Goal: Task Accomplishment & Management: Complete application form

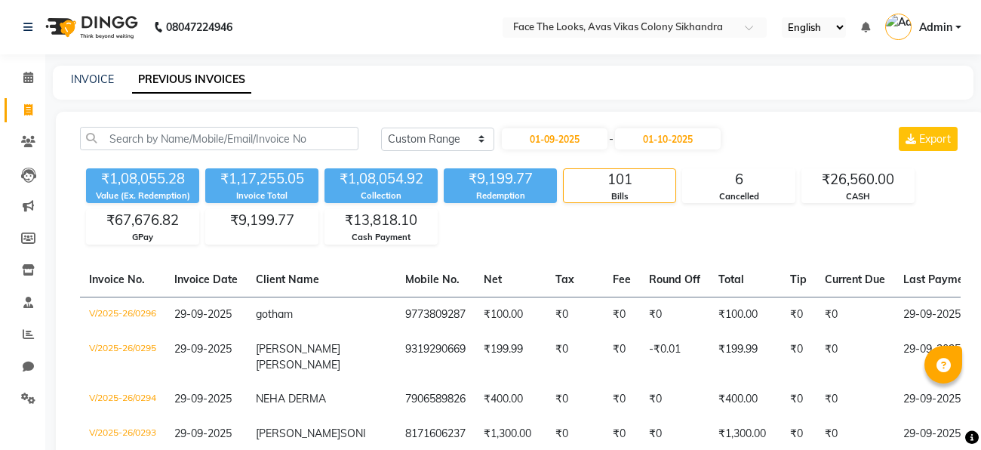
select select "range"
click at [32, 78] on icon at bounding box center [28, 77] width 10 height 11
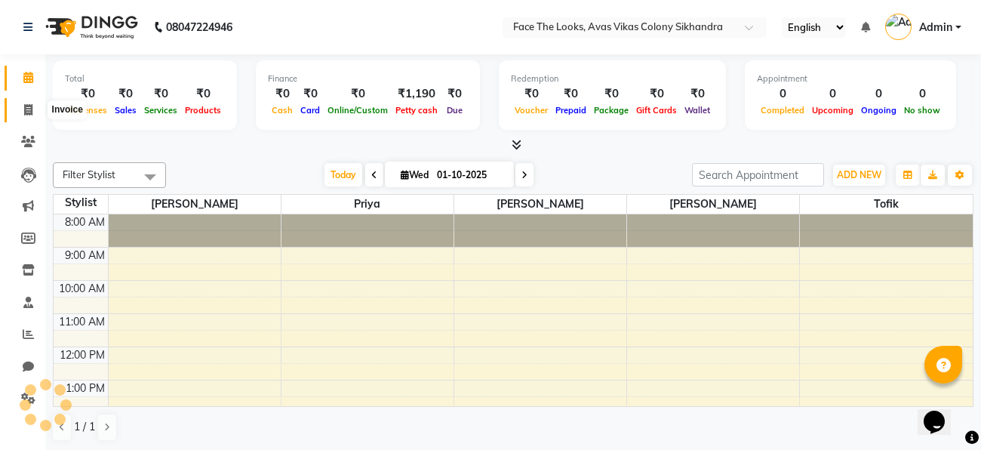
click at [35, 107] on span at bounding box center [28, 110] width 26 height 17
select select "service"
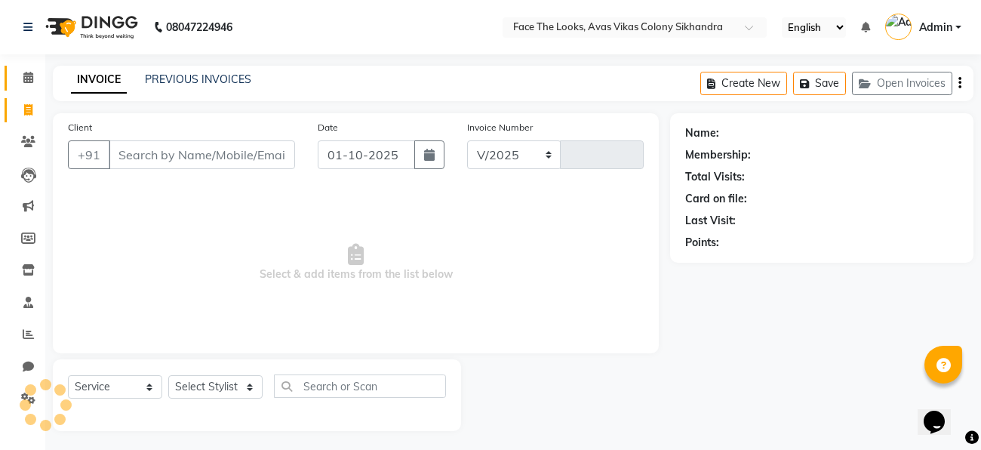
select select "8471"
type input "0297"
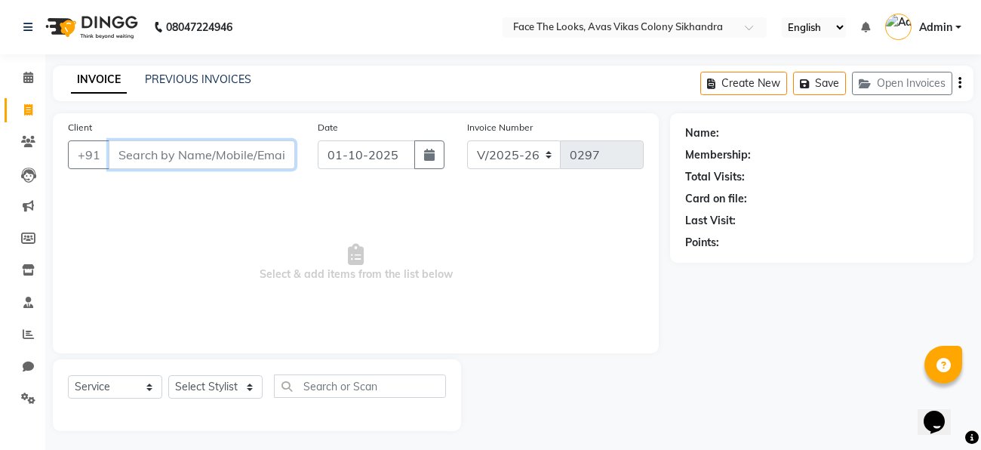
click at [143, 157] on input "Client" at bounding box center [202, 154] width 186 height 29
click at [201, 157] on input "Client" at bounding box center [202, 154] width 186 height 29
type input "7394036535"
click at [269, 150] on span "Add Client" at bounding box center [256, 154] width 60 height 15
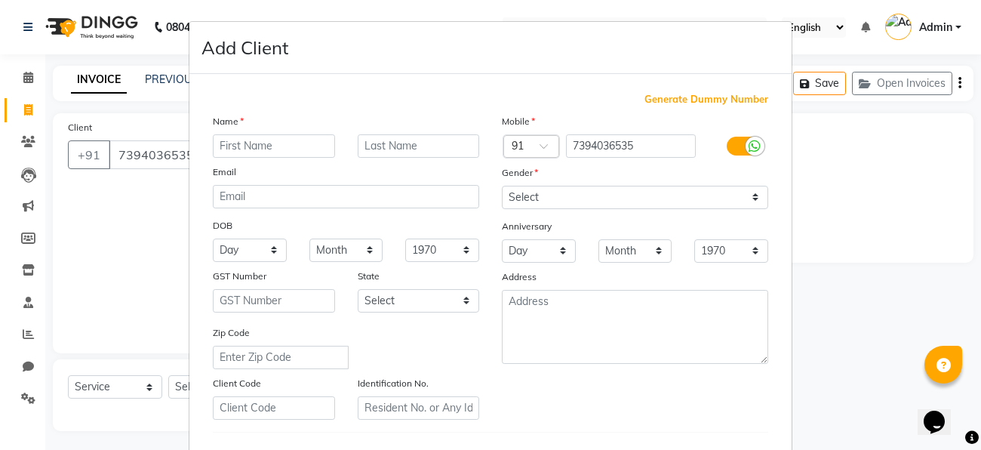
click at [253, 143] on input "text" at bounding box center [274, 145] width 122 height 23
click at [289, 146] on input "[PERSON_NAME]" at bounding box center [274, 145] width 122 height 23
click at [236, 146] on input "[PERSON_NAME]" at bounding box center [274, 145] width 122 height 23
type input "[PERSON_NAME]"
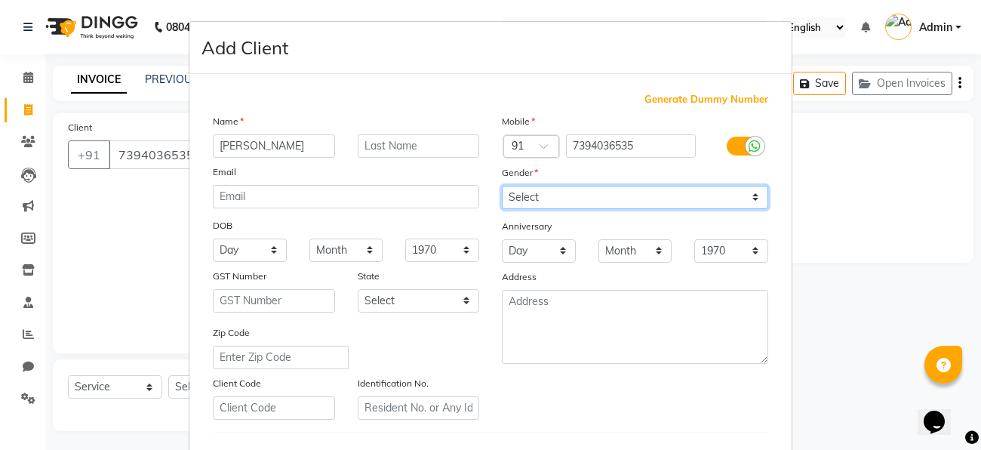
click at [558, 202] on select "Select [DEMOGRAPHIC_DATA] [DEMOGRAPHIC_DATA] Other Prefer Not To Say" at bounding box center [635, 197] width 266 height 23
select select "[DEMOGRAPHIC_DATA]"
click at [502, 186] on select "Select [DEMOGRAPHIC_DATA] [DEMOGRAPHIC_DATA] Other Prefer Not To Say" at bounding box center [635, 197] width 266 height 23
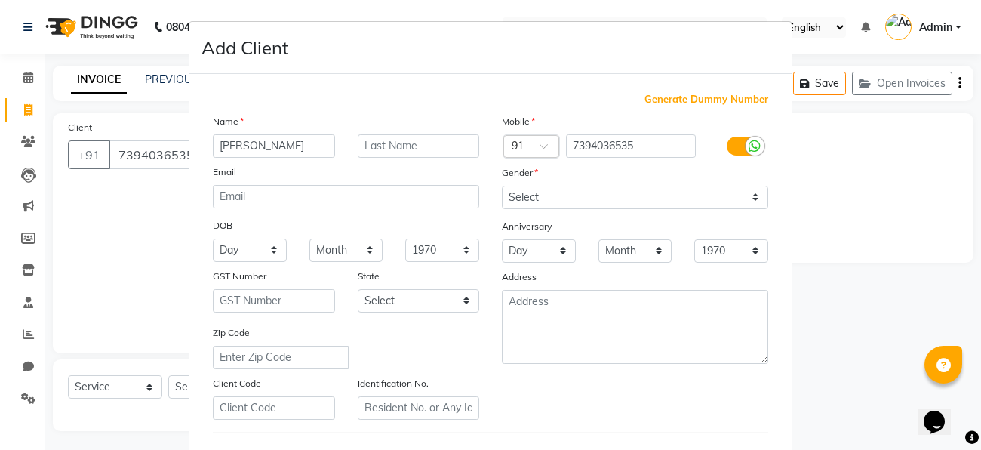
click at [422, 317] on div "Name [PERSON_NAME] Email DOB Day 01 02 03 04 05 06 07 08 09 10 11 12 13 14 15 1…" at bounding box center [345, 266] width 289 height 306
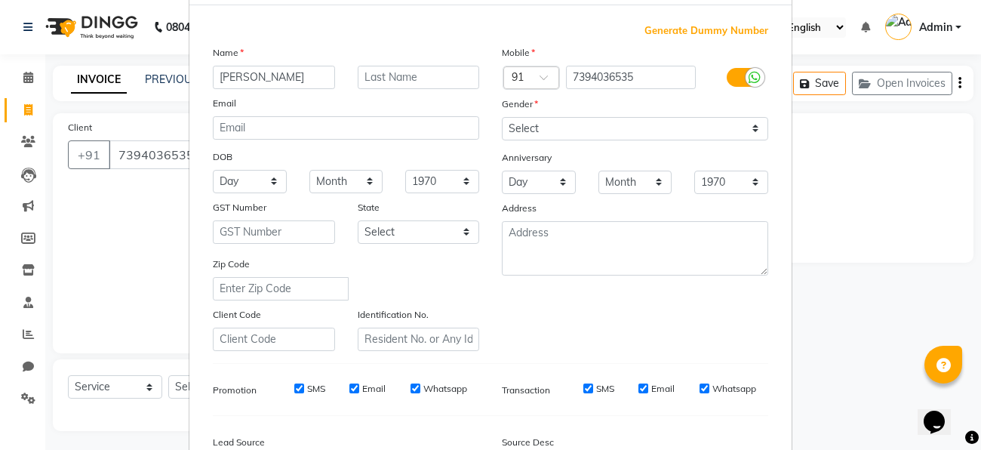
scroll to position [252, 0]
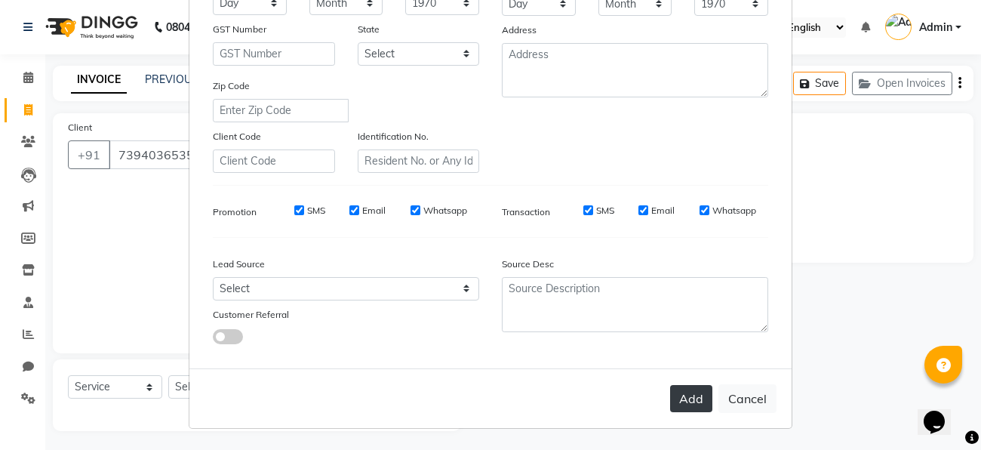
click at [708, 400] on button "Add" at bounding box center [691, 398] width 42 height 27
click at [708, 400] on div "Add Cancel" at bounding box center [490, 398] width 602 height 60
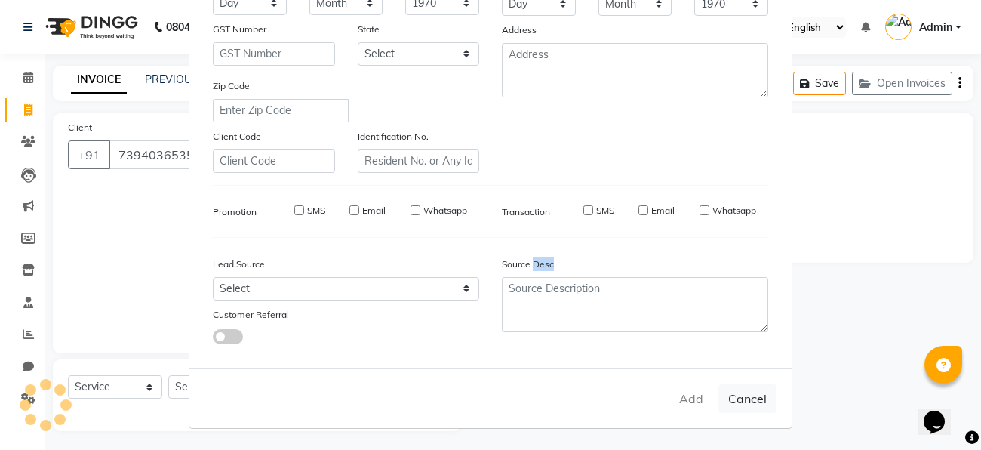
select select
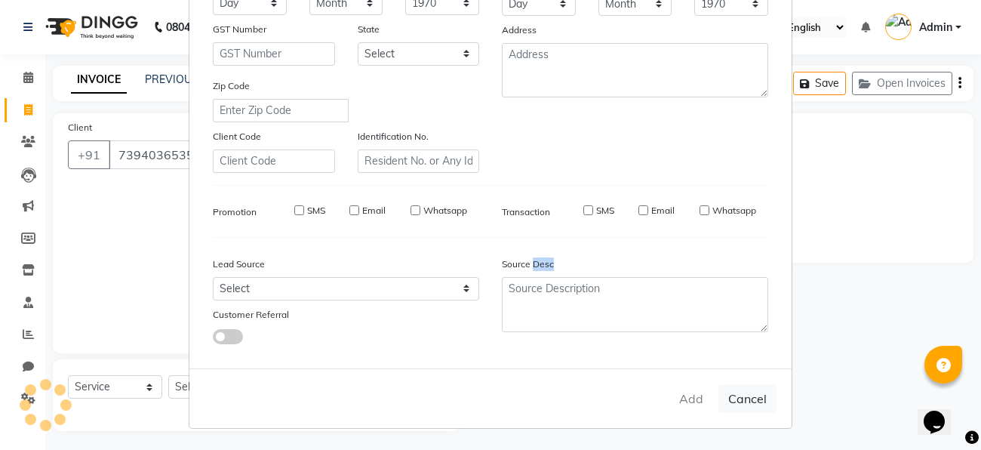
select select
checkbox input "false"
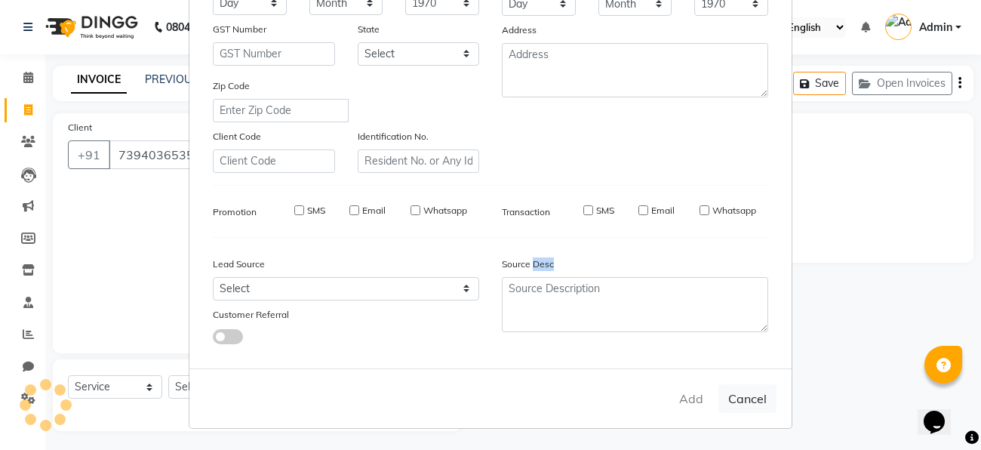
checkbox input "false"
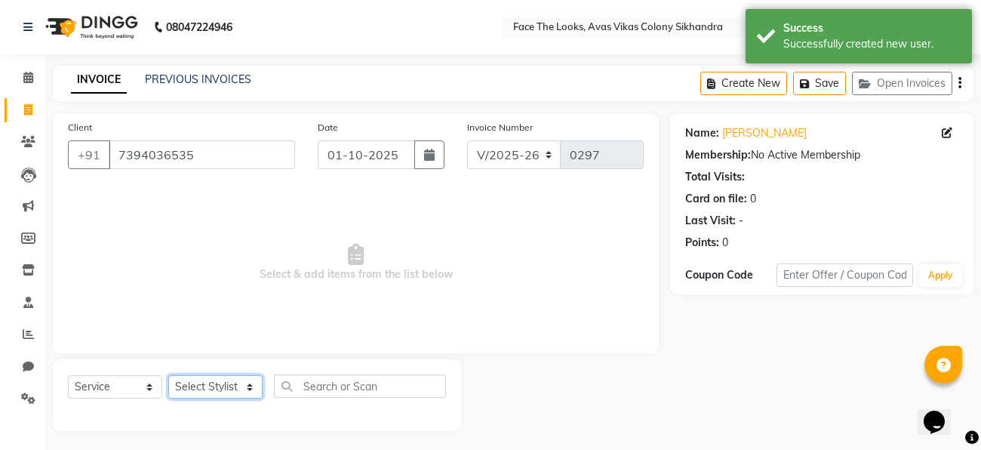
click at [212, 388] on select "Select Stylist [PERSON_NAME] Priya [PERSON_NAME] [PERSON_NAME]" at bounding box center [215, 386] width 94 height 23
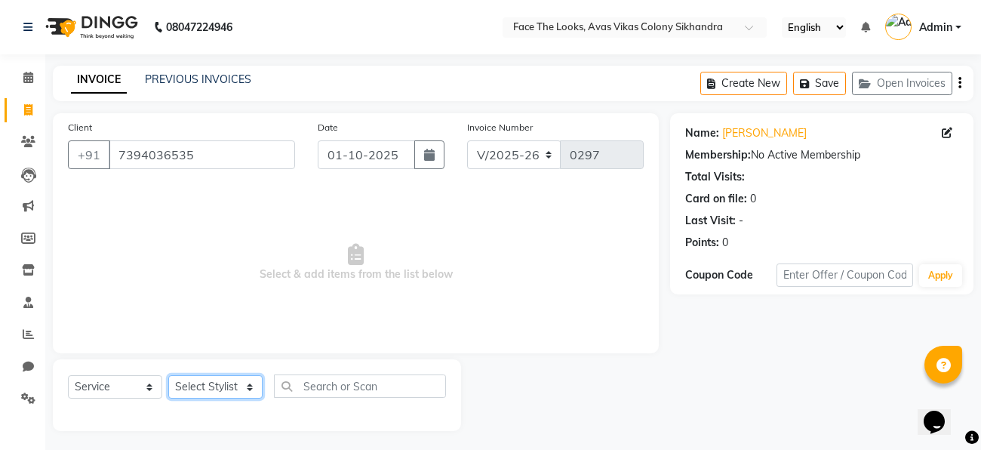
select select "83825"
click at [168, 376] on select "Select Stylist [PERSON_NAME] Priya [PERSON_NAME] [PERSON_NAME]" at bounding box center [215, 386] width 94 height 23
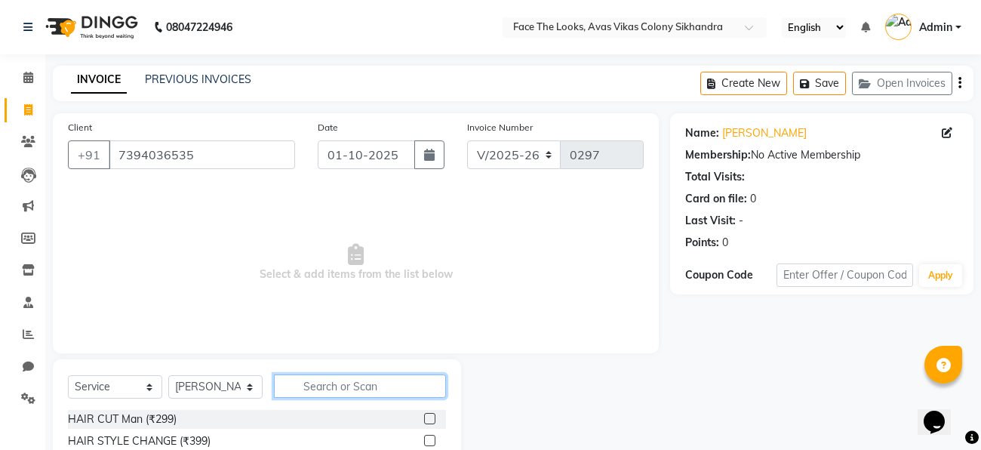
click at [335, 384] on input "text" at bounding box center [360, 385] width 172 height 23
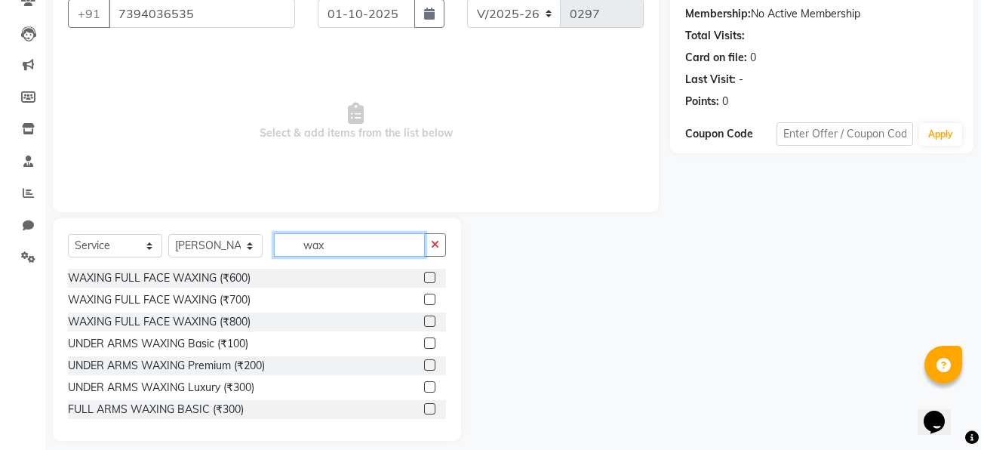
scroll to position [142, 0]
click at [330, 245] on input "wax" at bounding box center [349, 243] width 151 height 23
type input "w"
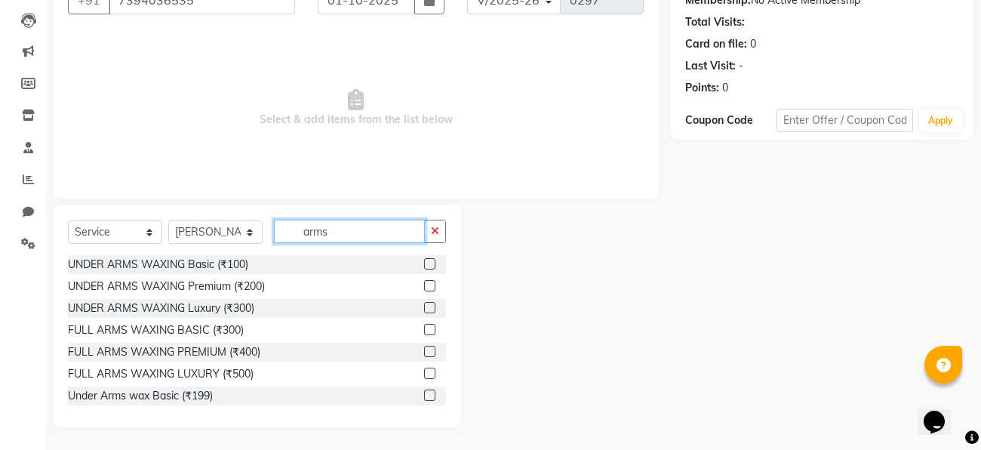
type input "arms"
click at [427, 371] on label at bounding box center [429, 372] width 11 height 11
click at [427, 371] on input "checkbox" at bounding box center [429, 374] width 10 height 10
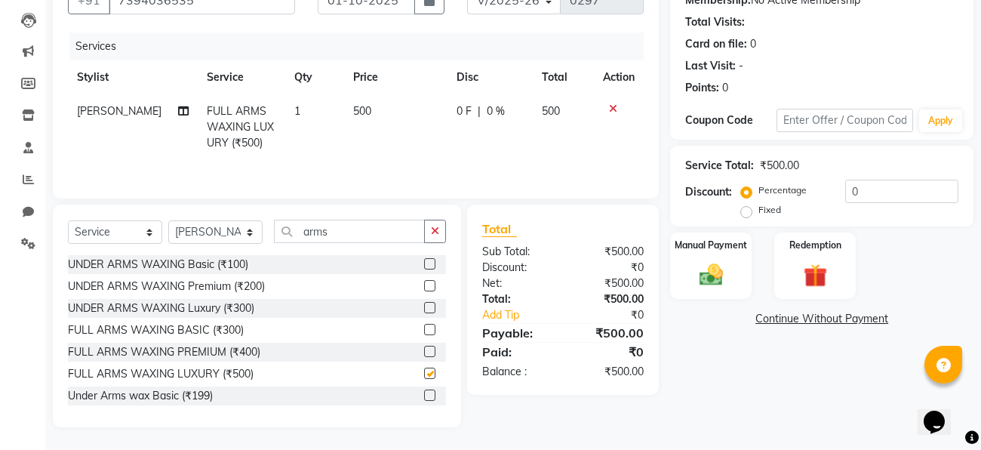
checkbox input "false"
click at [348, 233] on input "arms" at bounding box center [349, 231] width 151 height 23
type input "a"
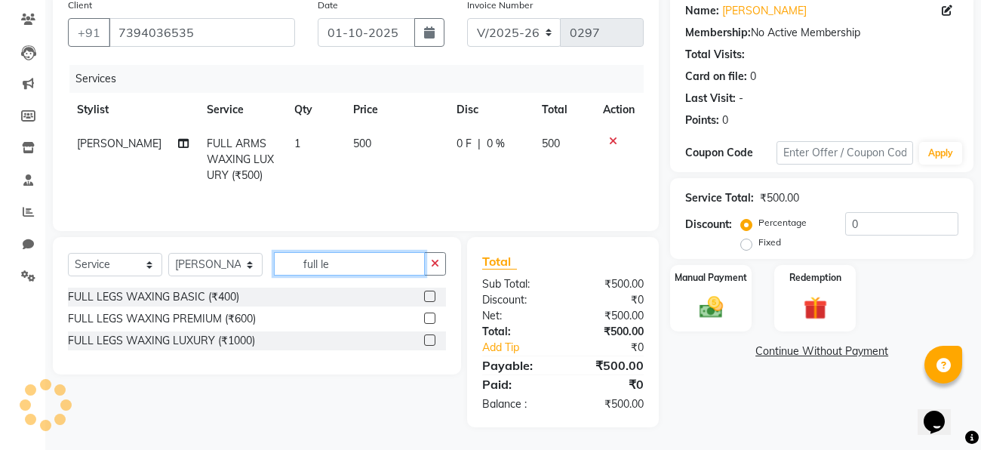
scroll to position [122, 0]
type input "full leg"
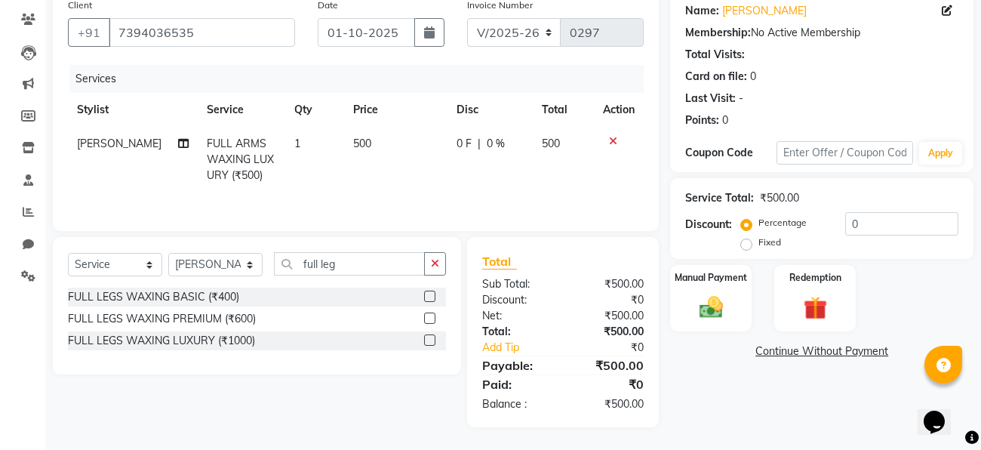
click at [428, 337] on label at bounding box center [429, 339] width 11 height 11
click at [428, 337] on input "checkbox" at bounding box center [429, 341] width 10 height 10
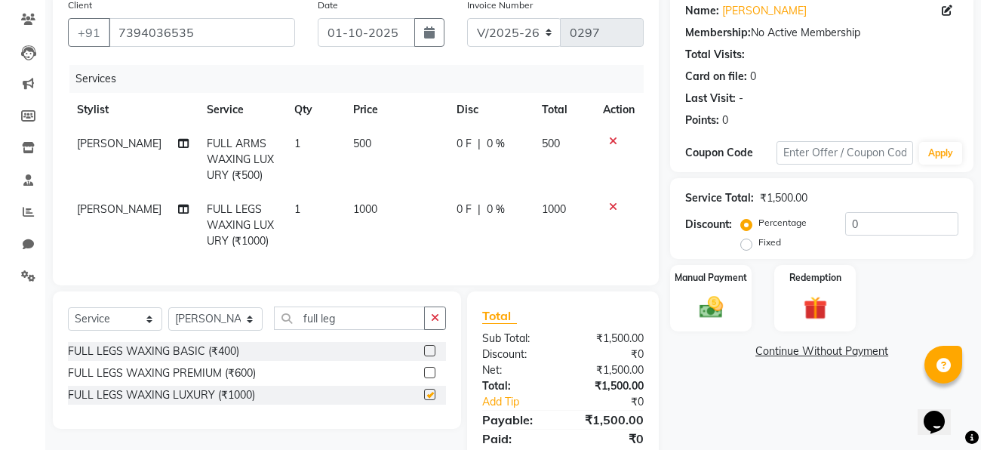
checkbox input "false"
click at [728, 299] on img at bounding box center [711, 307] width 40 height 29
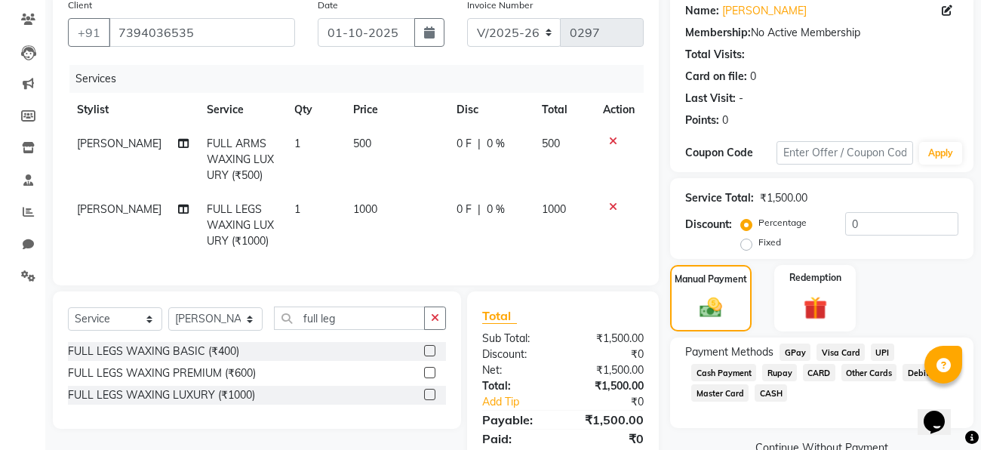
click at [800, 349] on span "GPay" at bounding box center [794, 351] width 31 height 17
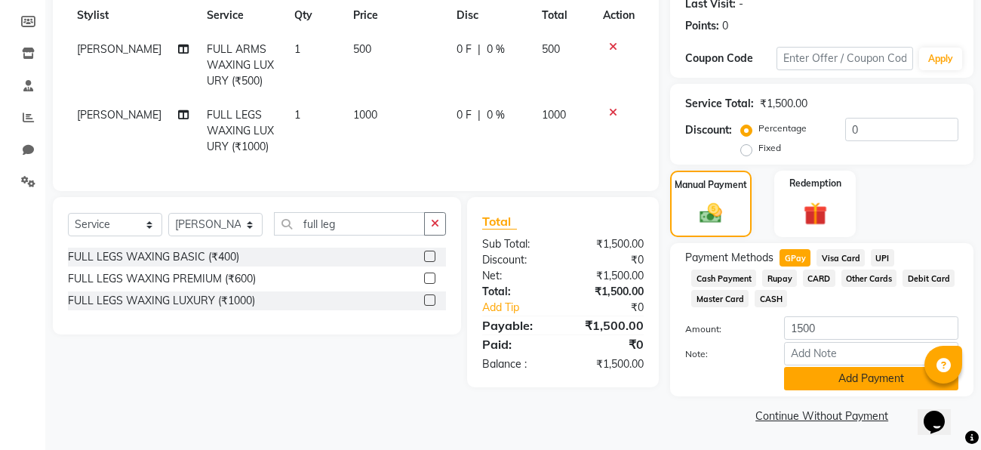
click at [853, 376] on button "Add Payment" at bounding box center [871, 378] width 174 height 23
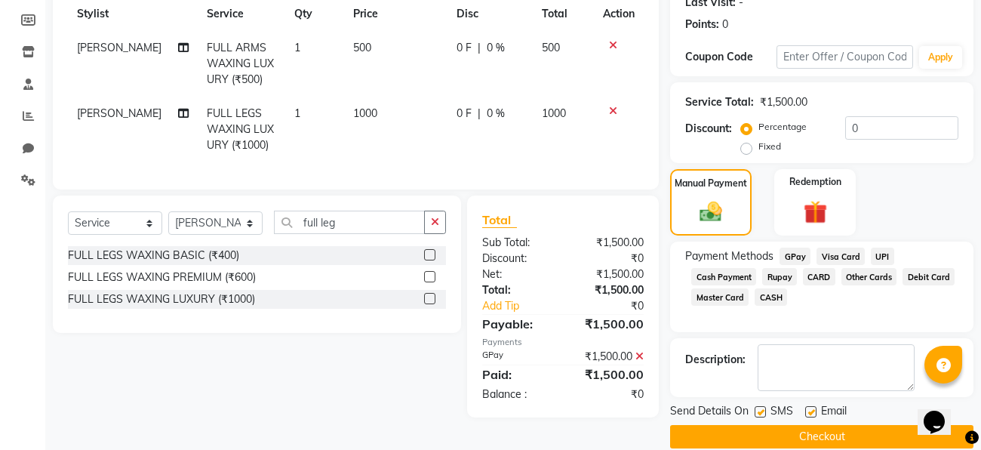
click at [826, 438] on button "Checkout" at bounding box center [821, 436] width 303 height 23
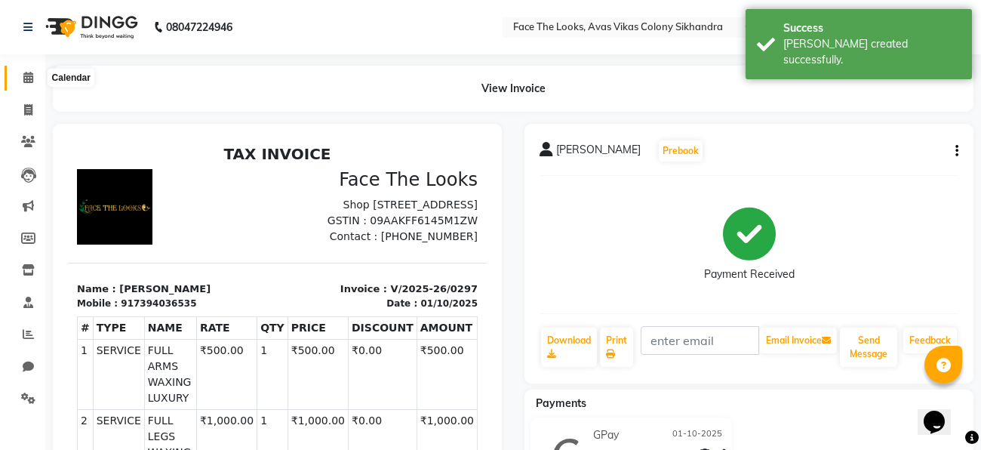
click at [33, 72] on span at bounding box center [28, 77] width 26 height 17
